Goal: Navigation & Orientation: Find specific page/section

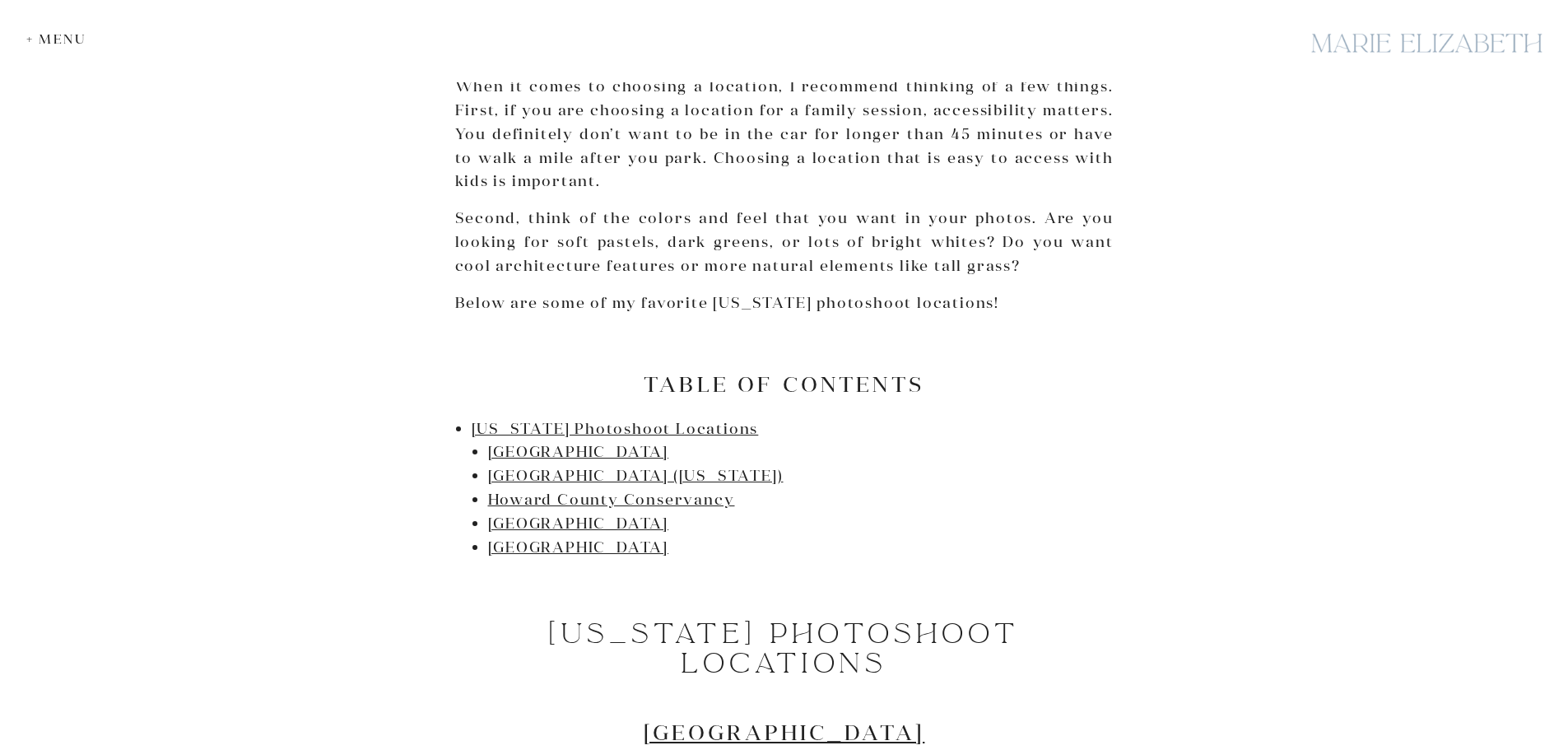
scroll to position [741, 0]
click at [593, 448] on link "[GEOGRAPHIC_DATA]" at bounding box center [579, 450] width 182 height 19
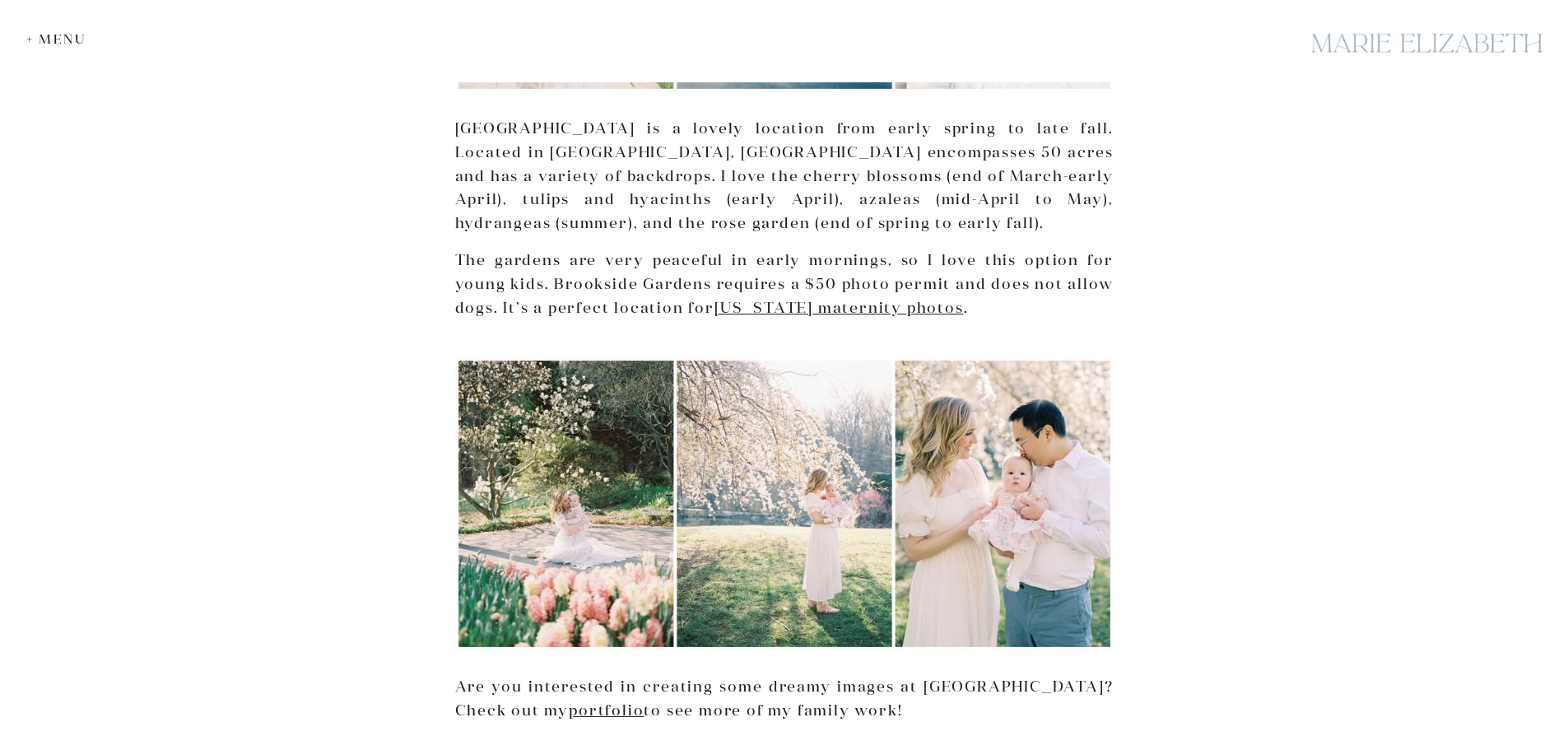
scroll to position [1706, 0]
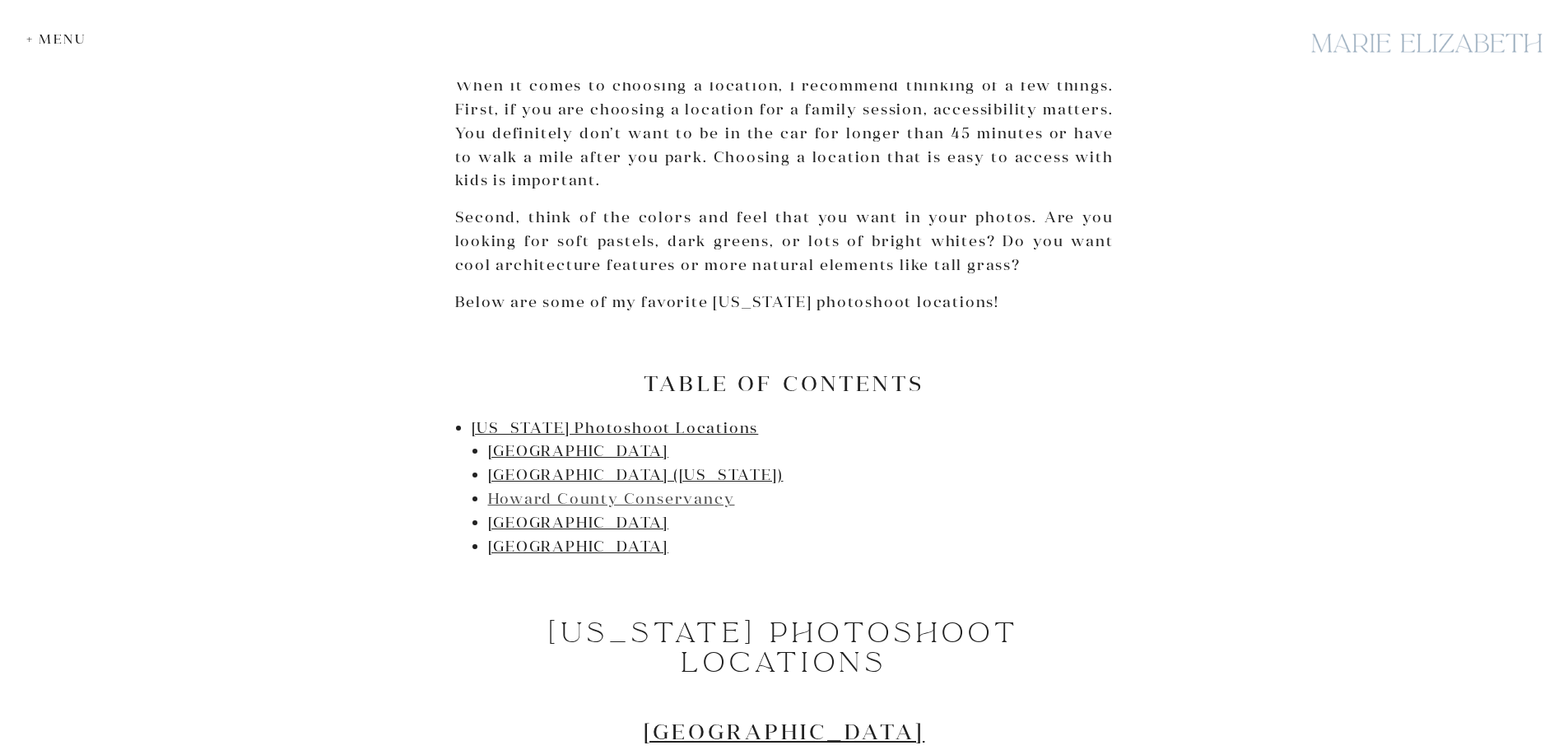
click at [600, 505] on link "Howard County Conservancy" at bounding box center [611, 498] width 247 height 19
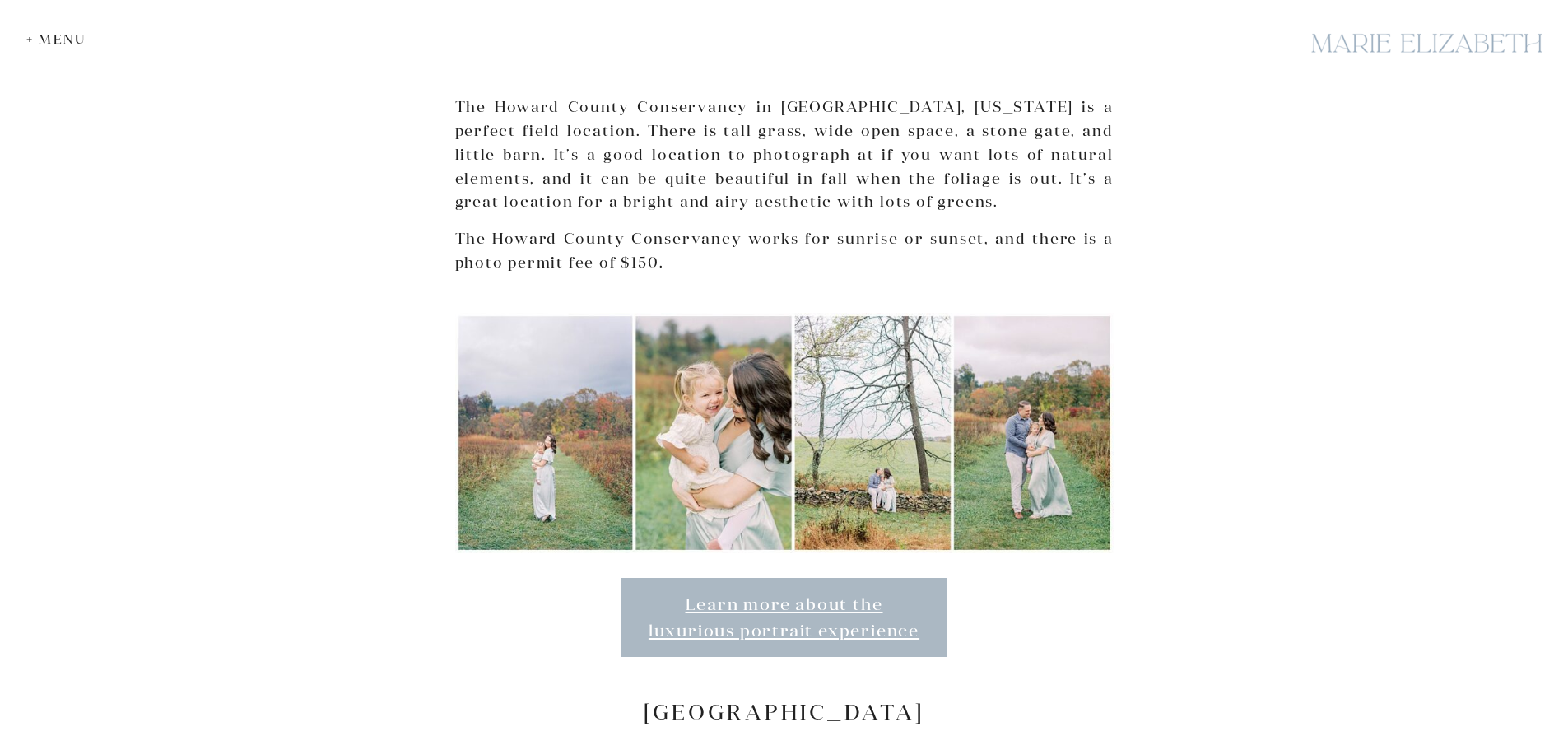
scroll to position [741, 0]
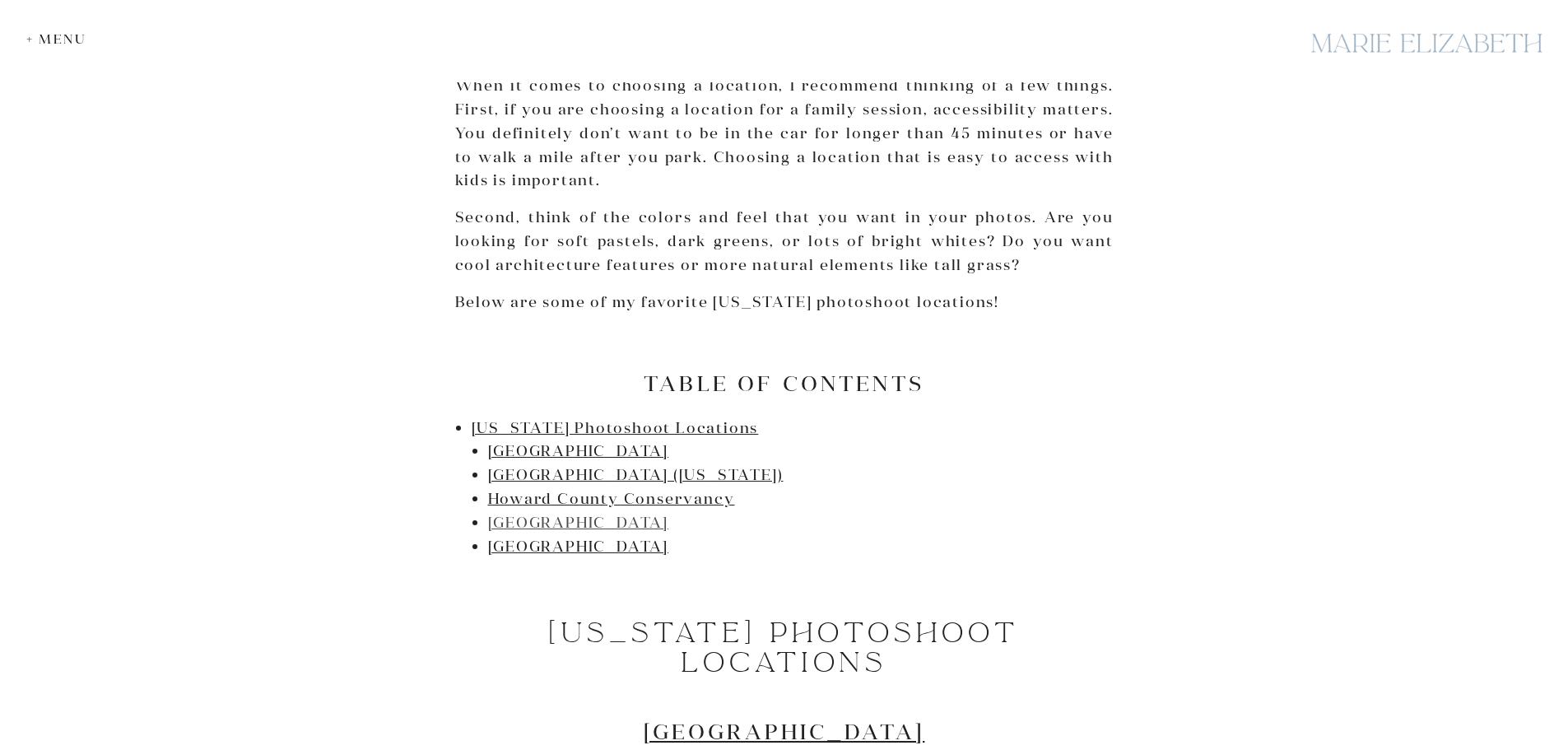
click at [602, 518] on link "[GEOGRAPHIC_DATA]" at bounding box center [579, 522] width 182 height 19
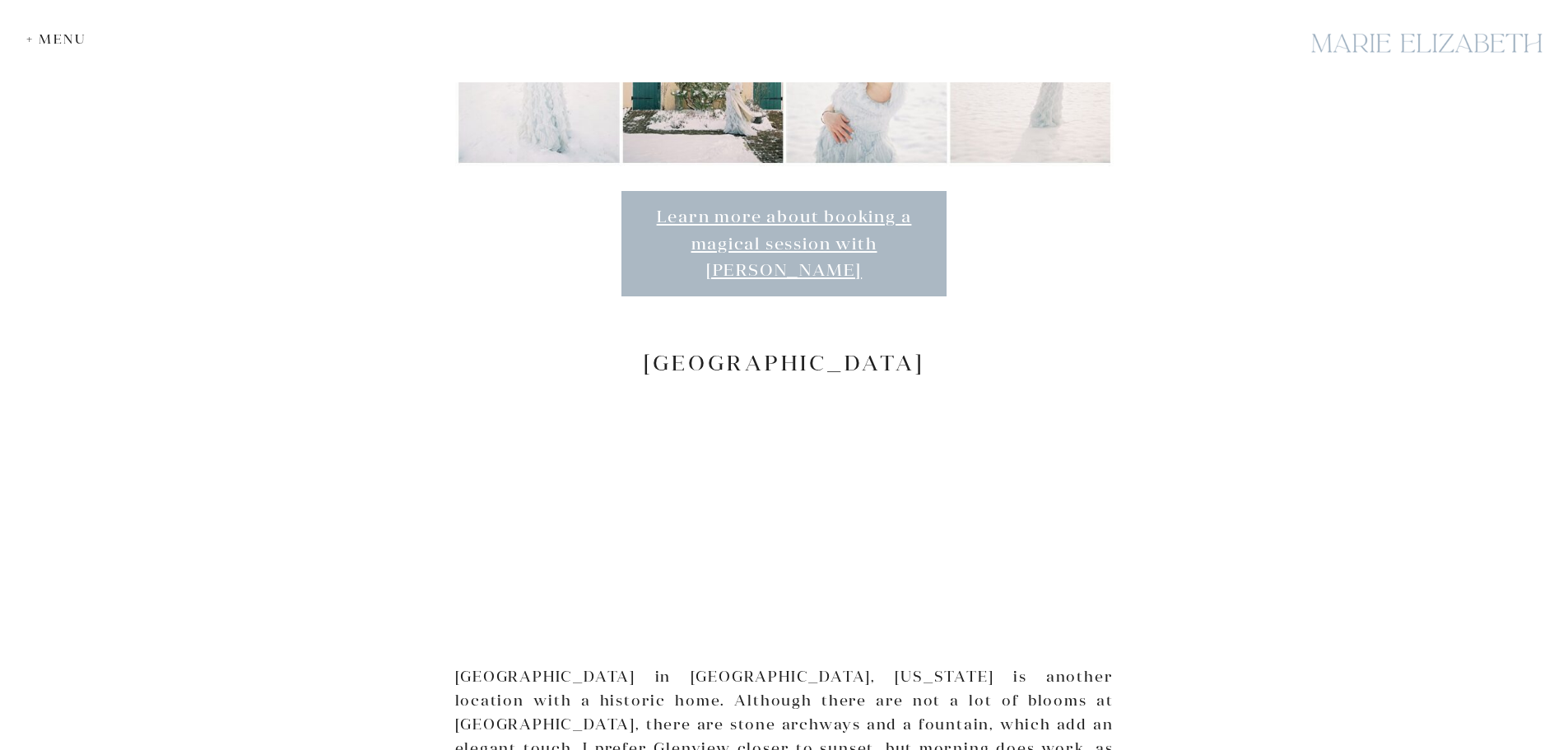
scroll to position [5231, 0]
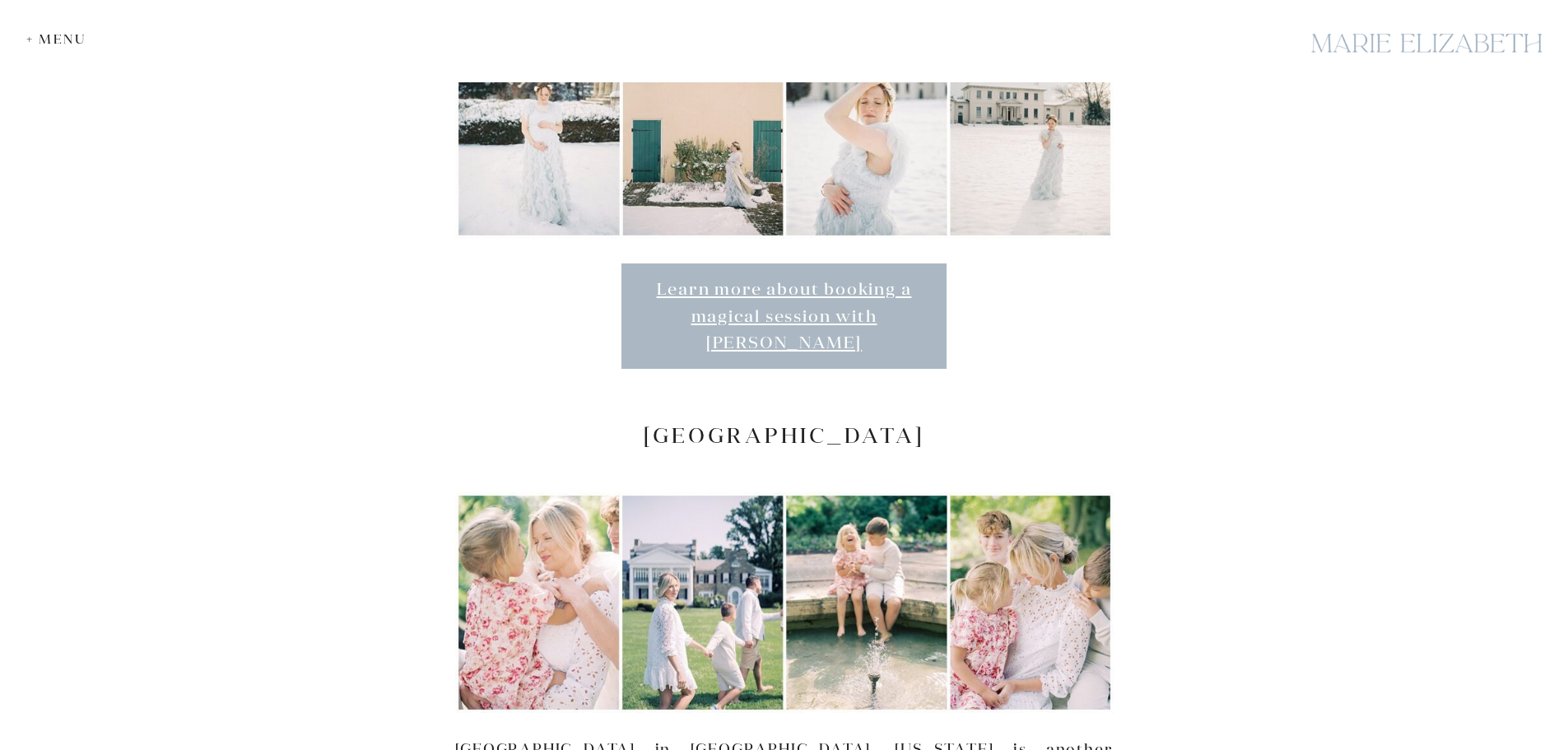
scroll to position [741, 0]
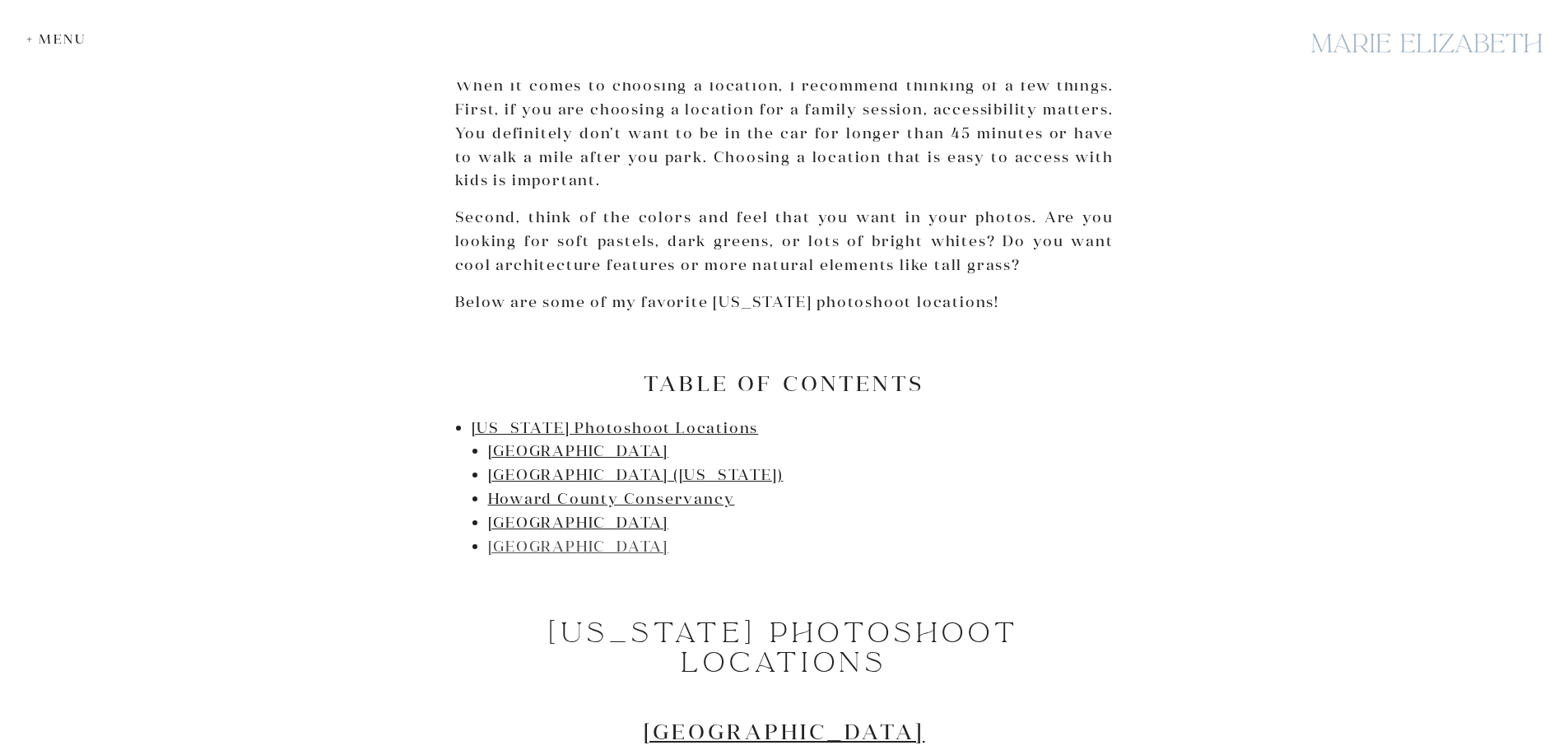
click at [632, 543] on link "[GEOGRAPHIC_DATA]" at bounding box center [579, 546] width 182 height 19
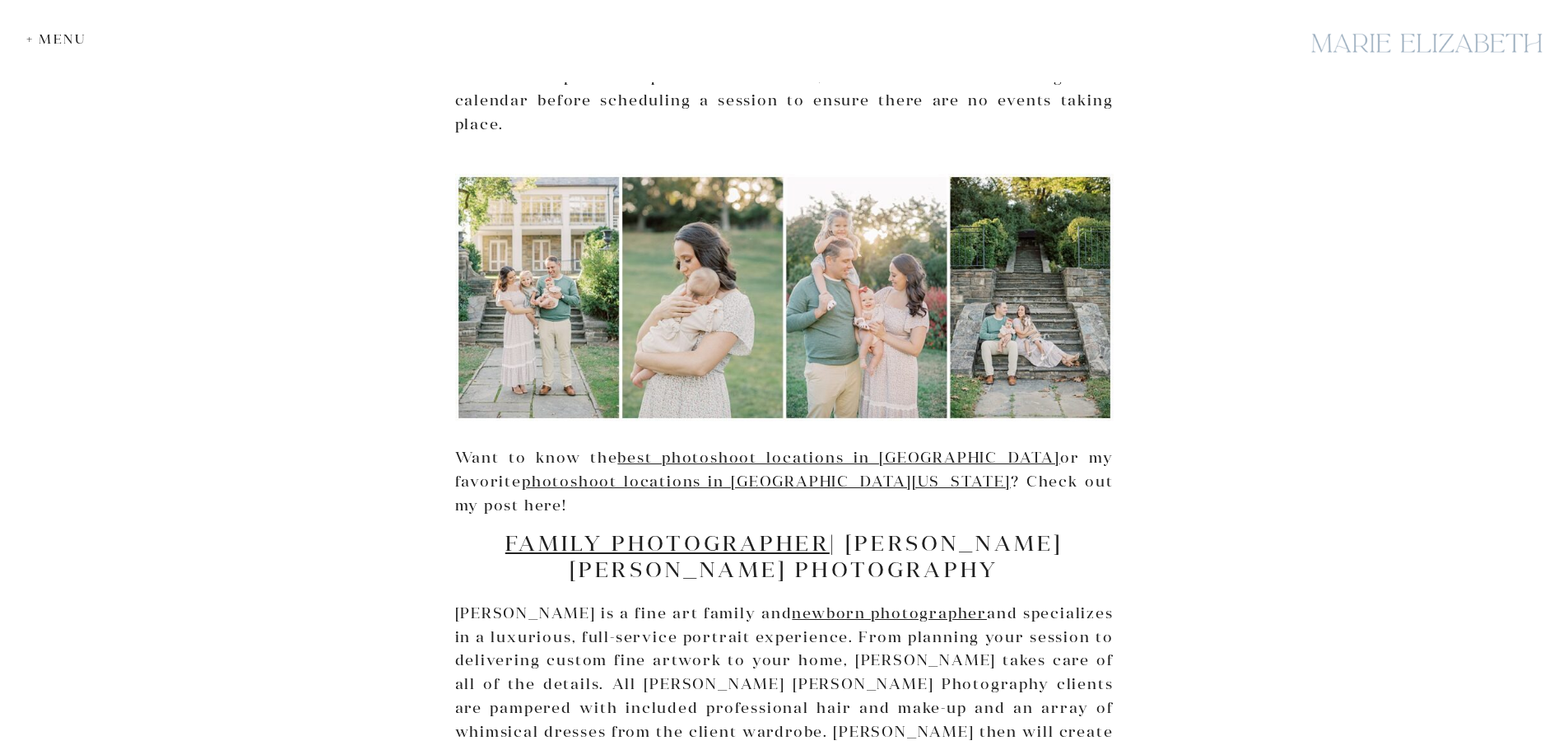
scroll to position [6481, 0]
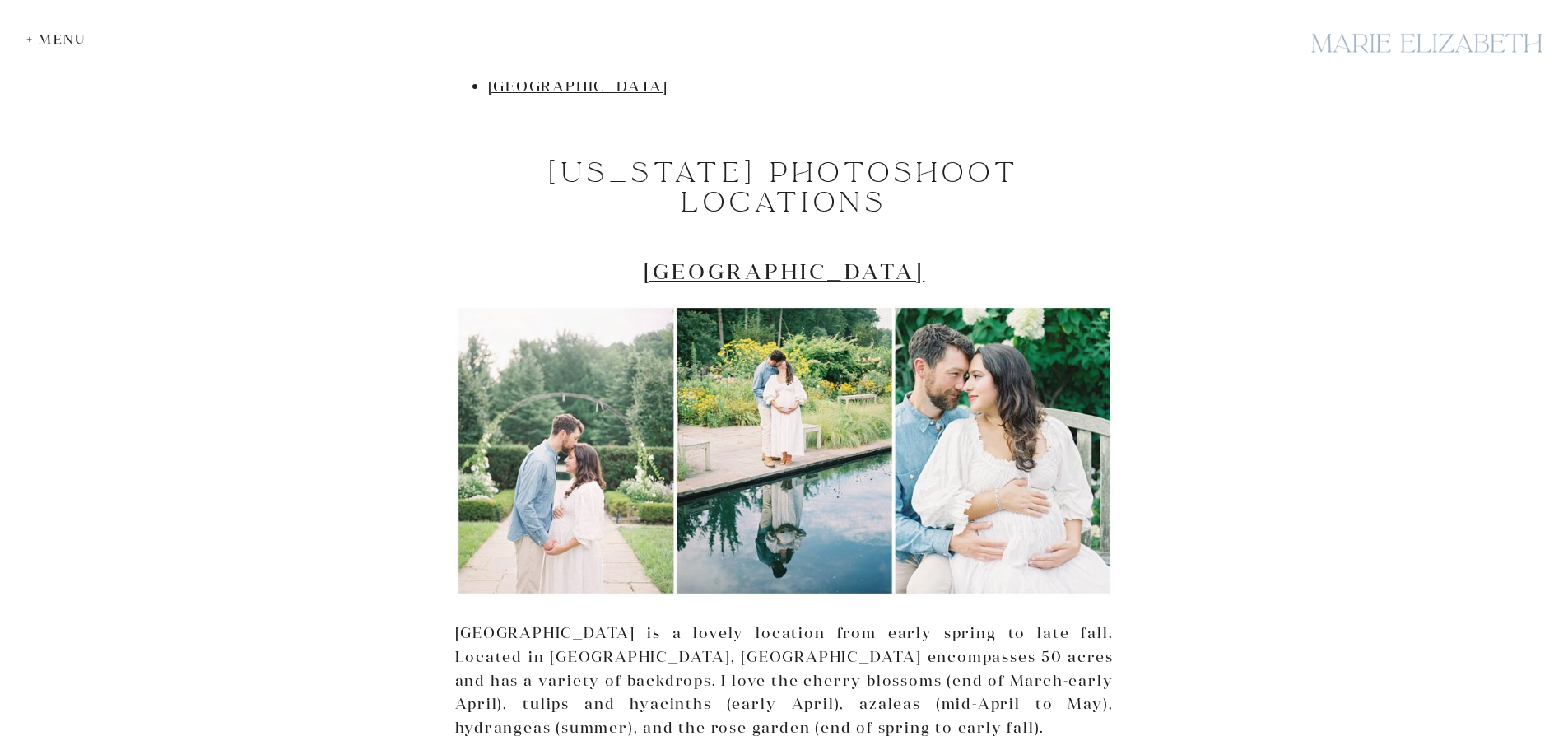
scroll to position [1482, 0]
